Goal: Navigation & Orientation: Go to known website

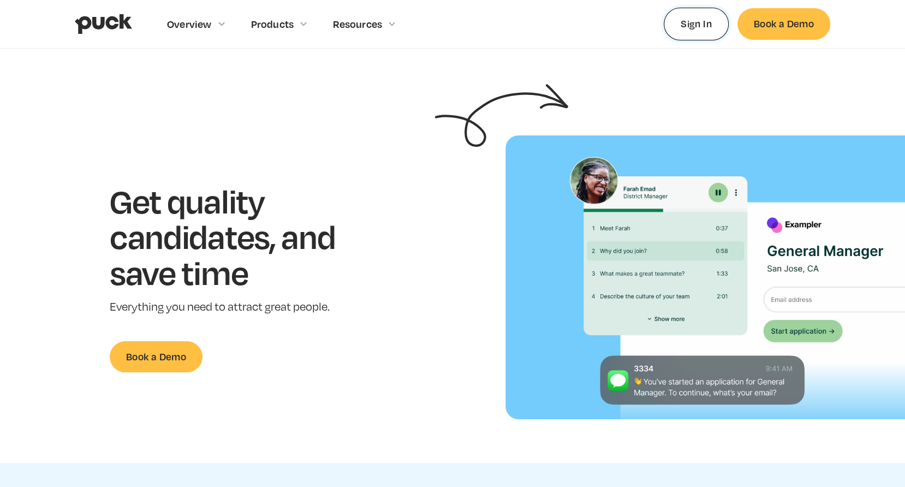
click at [697, 23] on link "Sign In" at bounding box center [696, 24] width 65 height 32
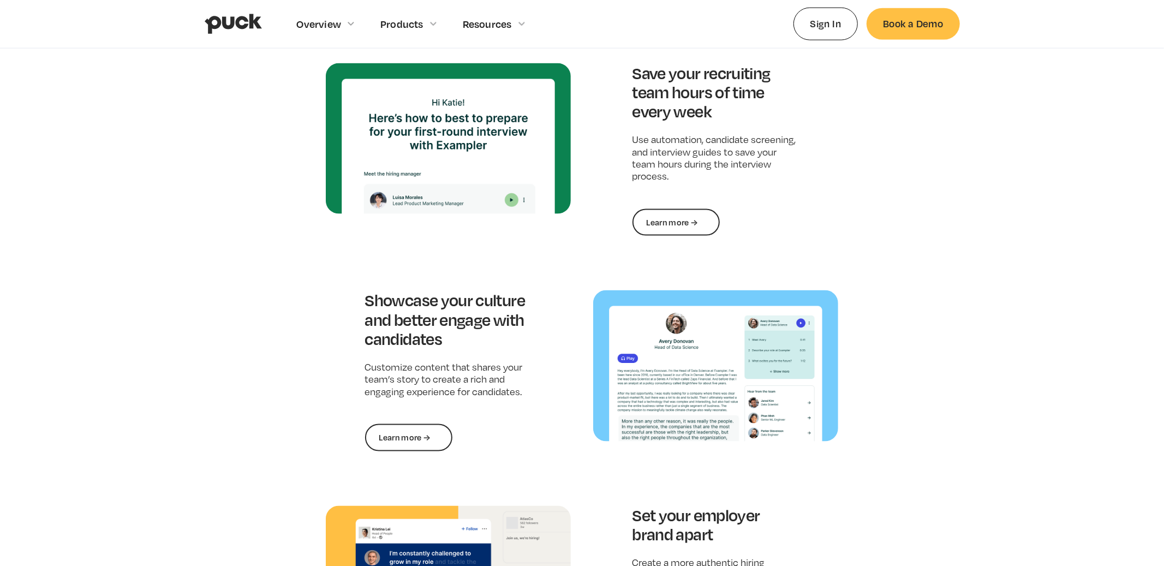
scroll to position [1536, 0]
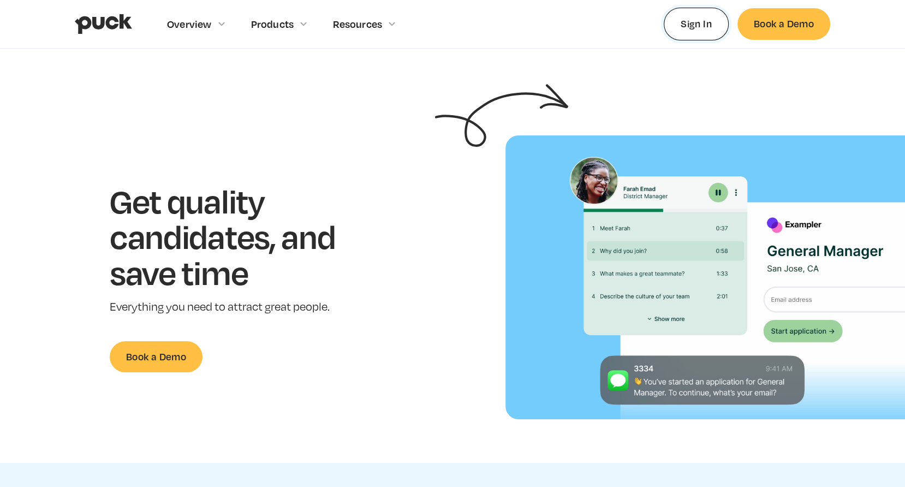
click at [701, 14] on link "Sign In" at bounding box center [696, 24] width 65 height 32
